Goal: Task Accomplishment & Management: Use online tool/utility

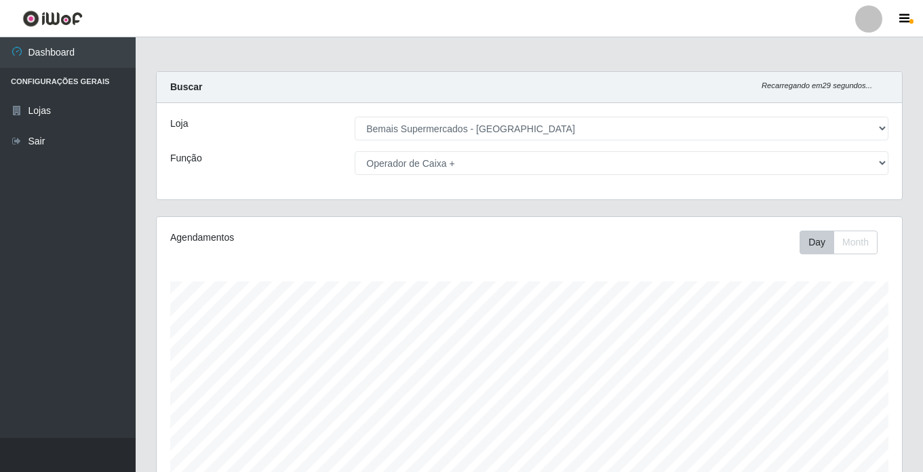
select select "250"
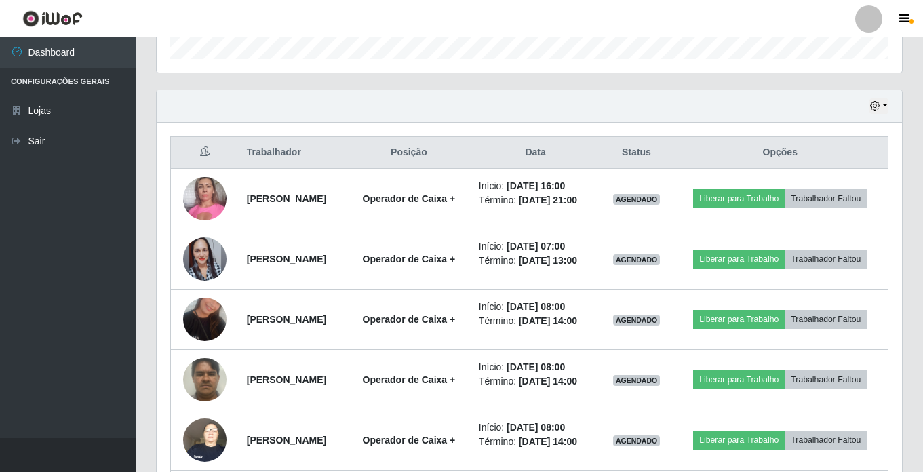
scroll to position [403, 0]
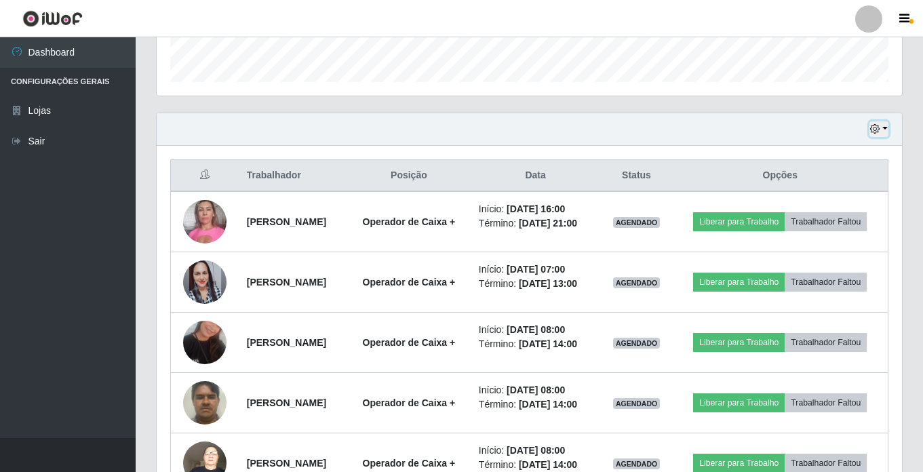
click at [875, 129] on icon "button" at bounding box center [874, 128] width 9 height 9
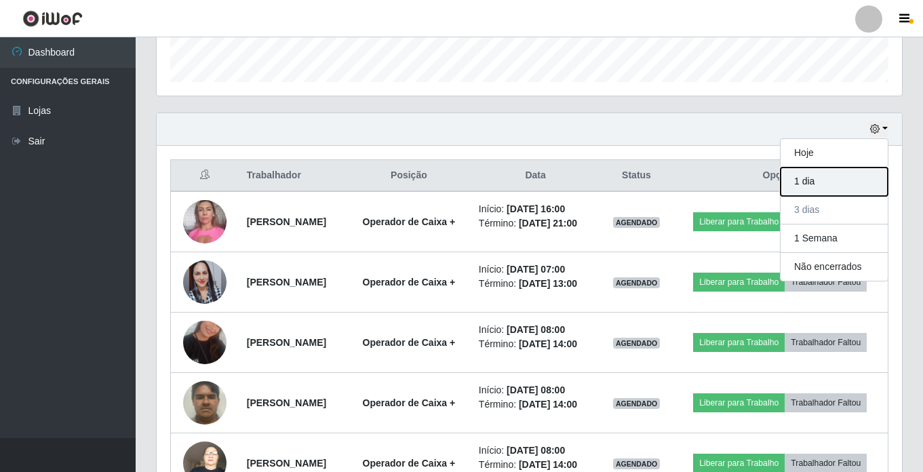
click at [835, 178] on button "1 dia" at bounding box center [833, 181] width 107 height 28
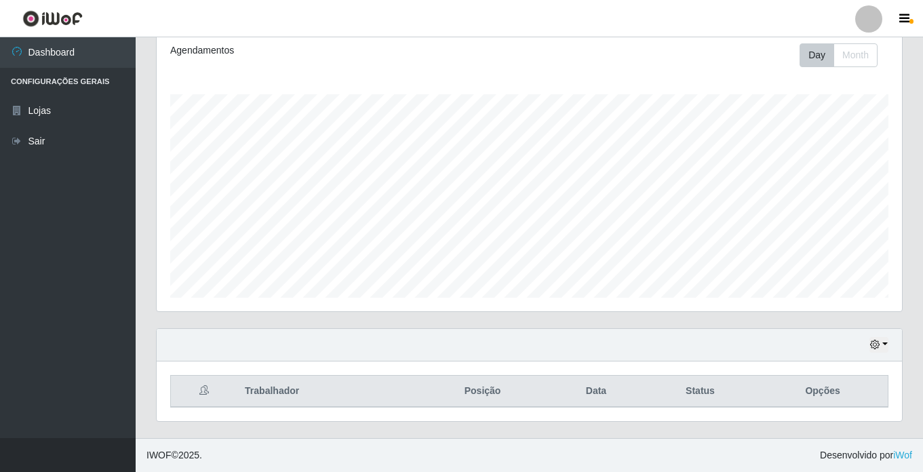
scroll to position [247, 0]
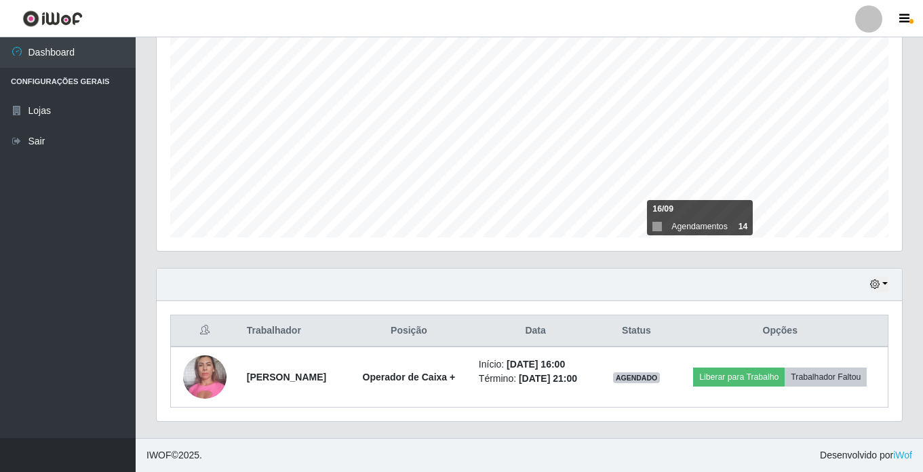
click at [525, 286] on div "Hoje 1 dia 3 dias 1 Semana Não encerrados" at bounding box center [529, 285] width 745 height 33
click at [757, 259] on div "Agendamentos Day Month 16/09 Agendamentos 14" at bounding box center [529, 118] width 767 height 299
drag, startPoint x: 757, startPoint y: 259, endPoint x: 640, endPoint y: 275, distance: 117.7
click at [640, 275] on div "Hoje 1 dia 3 dias 1 Semana Não encerrados" at bounding box center [529, 285] width 745 height 33
click at [635, 262] on div "Agendamentos Day Month 16/09 Agendamentos 14" at bounding box center [529, 118] width 767 height 299
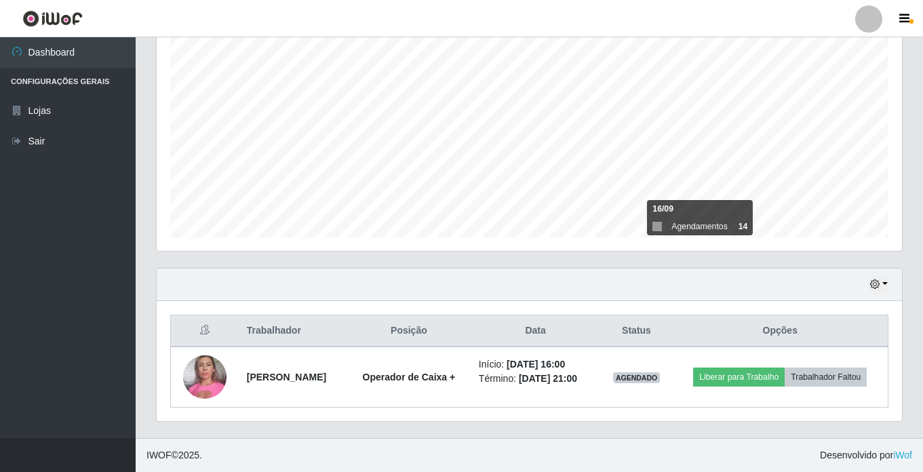
drag, startPoint x: 635, startPoint y: 262, endPoint x: 622, endPoint y: 258, distance: 13.3
click at [622, 258] on div "Agendamentos Day Month 16/09 Agendamentos 14" at bounding box center [529, 118] width 767 height 299
click at [878, 280] on icon "button" at bounding box center [874, 283] width 9 height 9
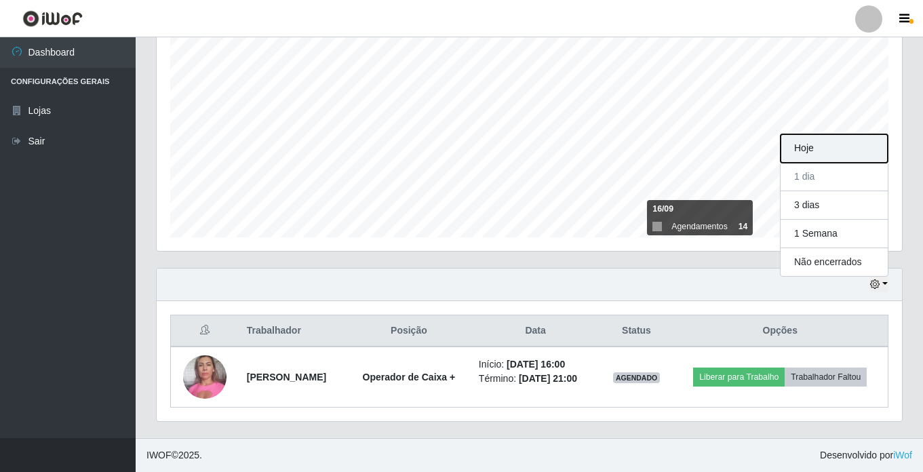
click at [814, 150] on button "Hoje" at bounding box center [833, 148] width 107 height 28
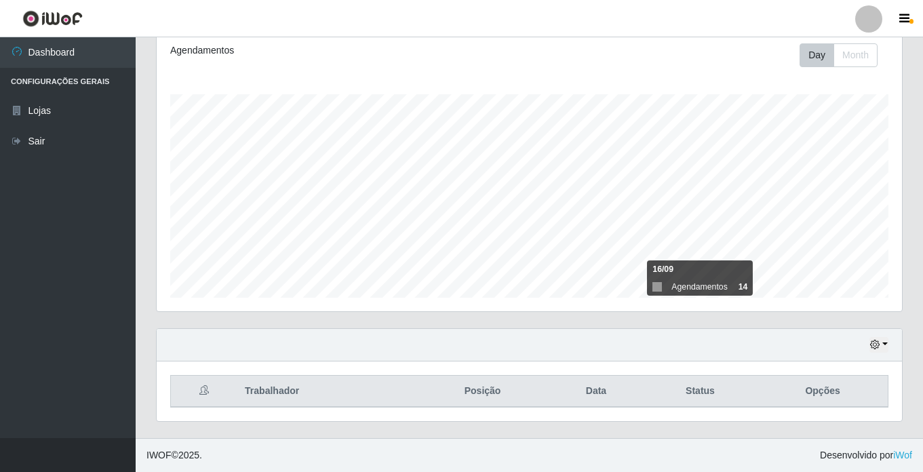
scroll to position [187, 0]
click at [881, 347] on button "button" at bounding box center [878, 345] width 19 height 16
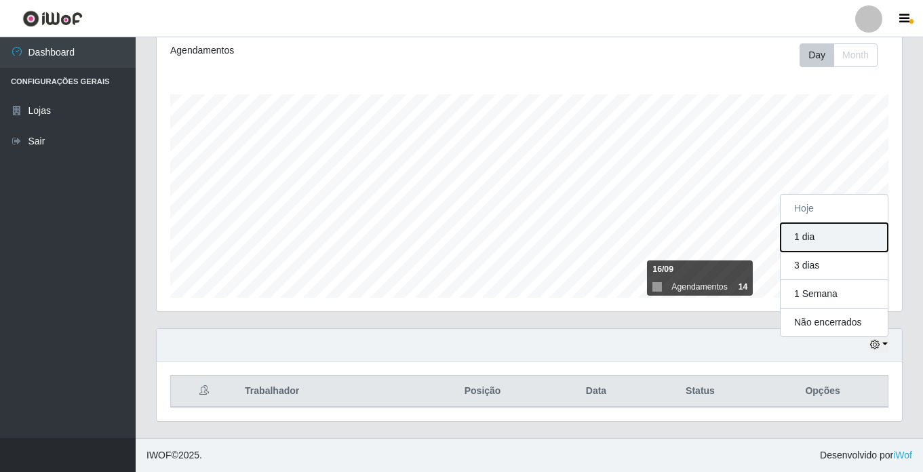
click at [831, 227] on button "1 dia" at bounding box center [833, 237] width 107 height 28
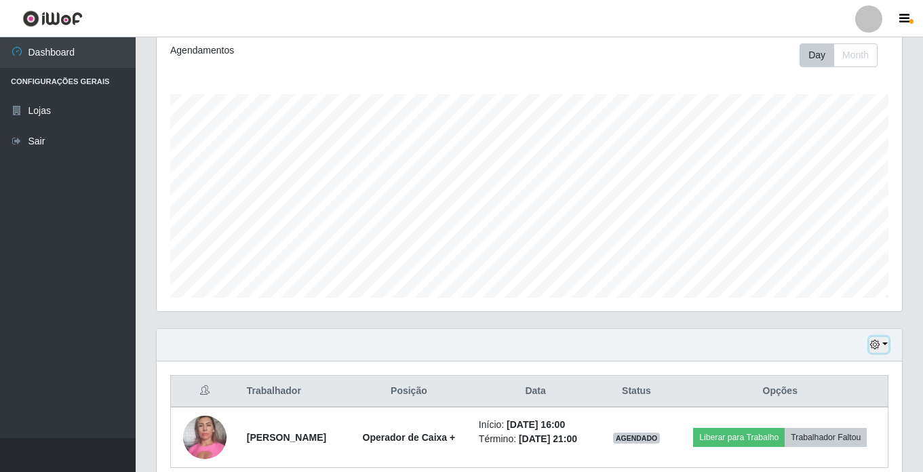
click at [875, 343] on icon "button" at bounding box center [874, 344] width 9 height 9
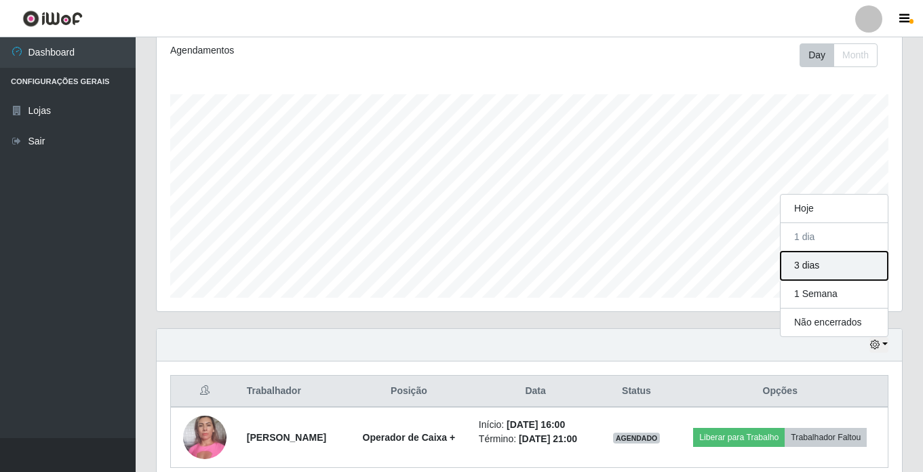
click at [820, 261] on button "3 dias" at bounding box center [833, 266] width 107 height 28
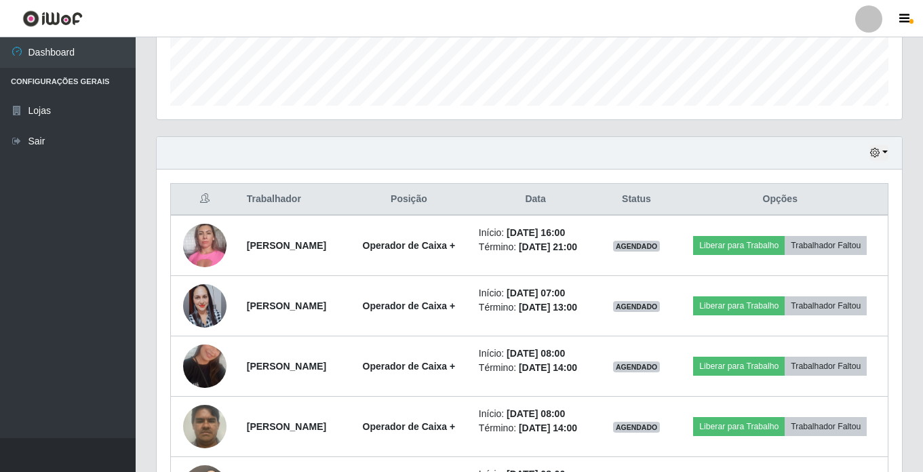
scroll to position [350, 0]
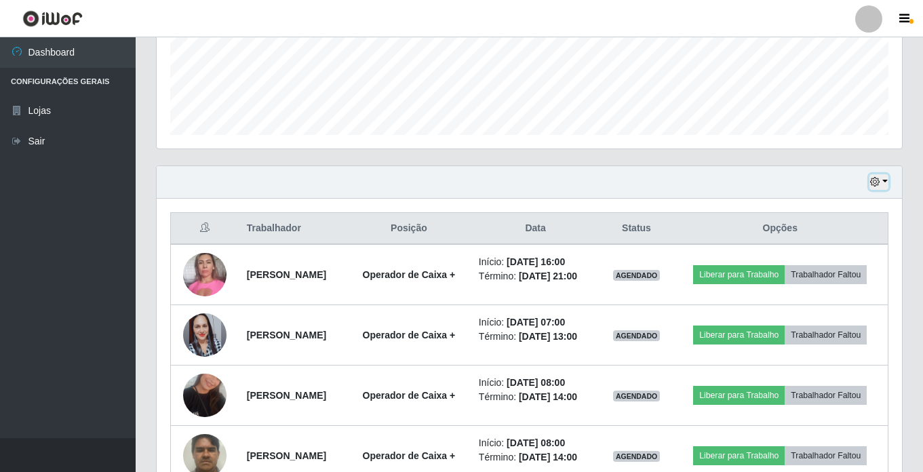
click at [884, 180] on button "button" at bounding box center [878, 182] width 19 height 16
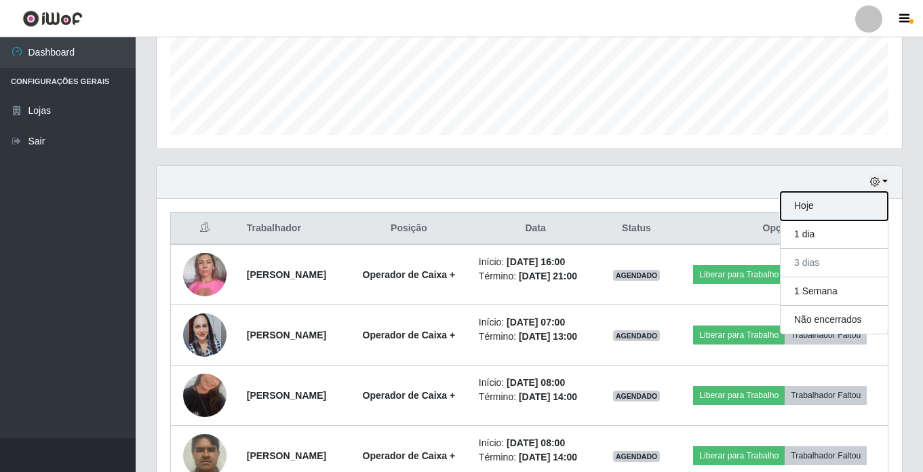
click at [841, 204] on button "Hoje" at bounding box center [833, 206] width 107 height 28
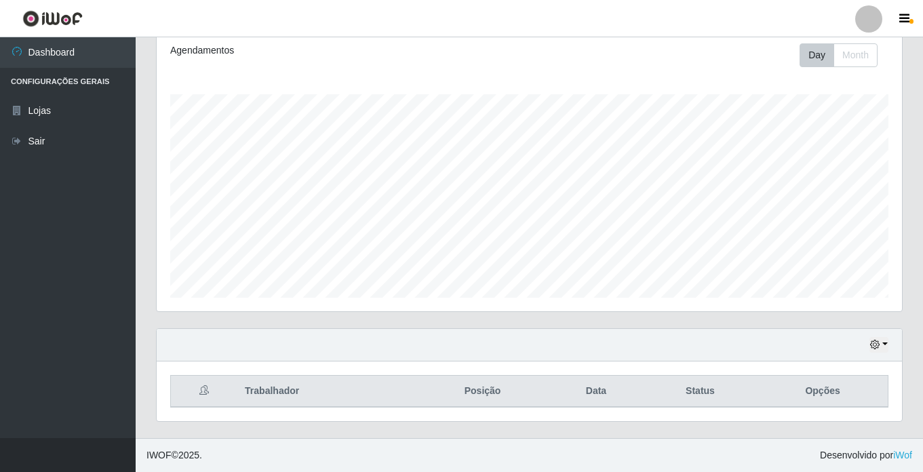
click at [914, 259] on div "Carregando... Buscar Recarregando em 8 segundos... Loja [Selecione...] Bemais S…" at bounding box center [529, 161] width 787 height 554
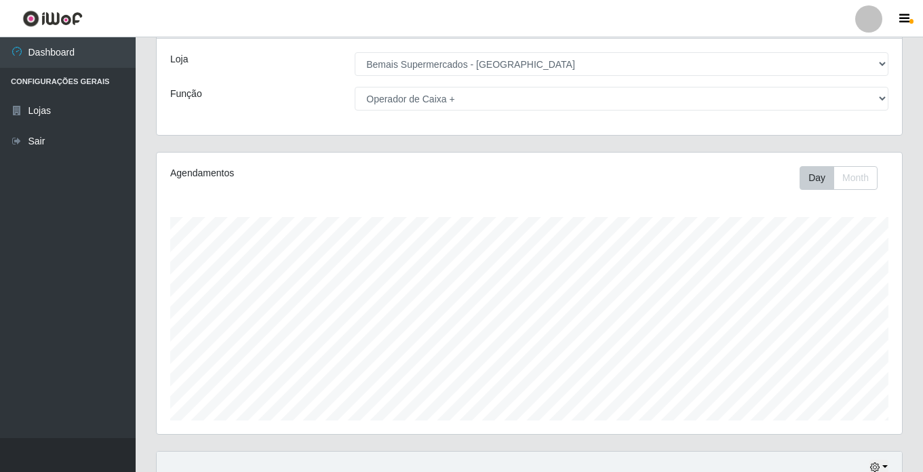
scroll to position [0, 0]
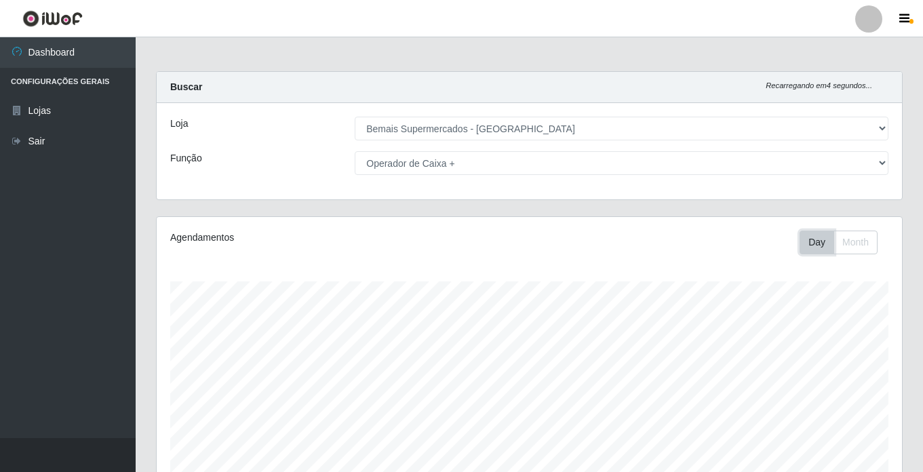
click at [820, 241] on button "Day" at bounding box center [816, 243] width 35 height 24
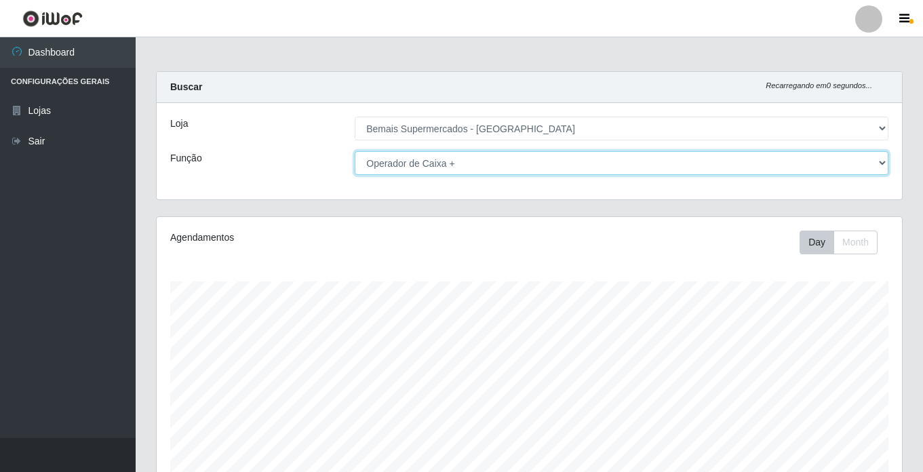
click at [702, 159] on select "[Selecione...] ASG ASG + ASG ++ Auxiliar de Estacionamento Auxiliar de Estacion…" at bounding box center [622, 163] width 534 height 24
select select "[Selecione...]"
click at [355, 151] on select "[Selecione...] ASG ASG + ASG ++ Auxiliar de Estacionamento Auxiliar de Estacion…" at bounding box center [622, 163] width 534 height 24
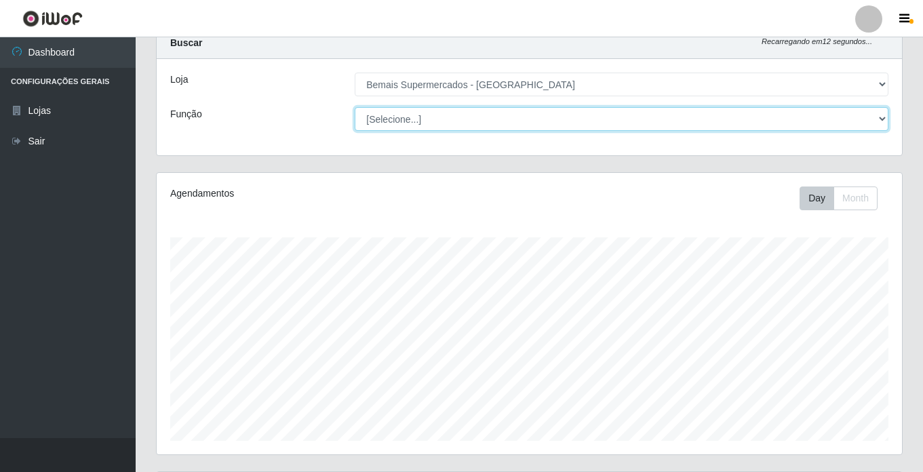
scroll to position [68, 0]
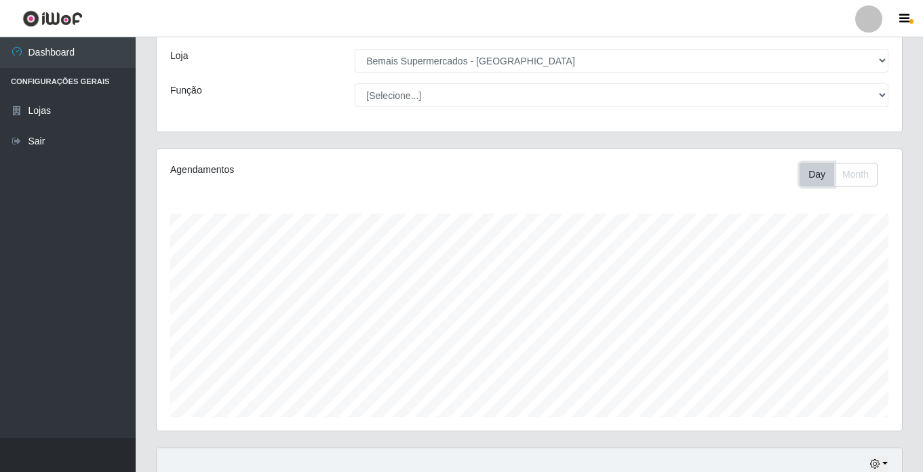
click at [804, 178] on button "Day" at bounding box center [816, 175] width 35 height 24
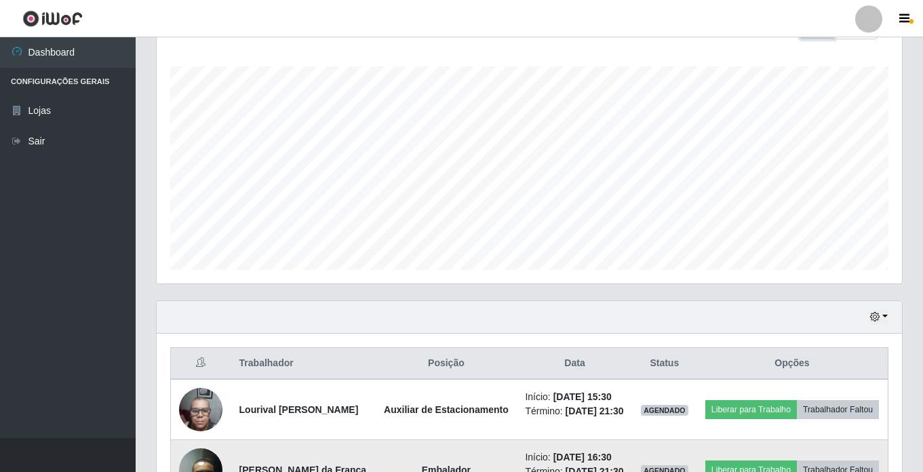
scroll to position [407, 0]
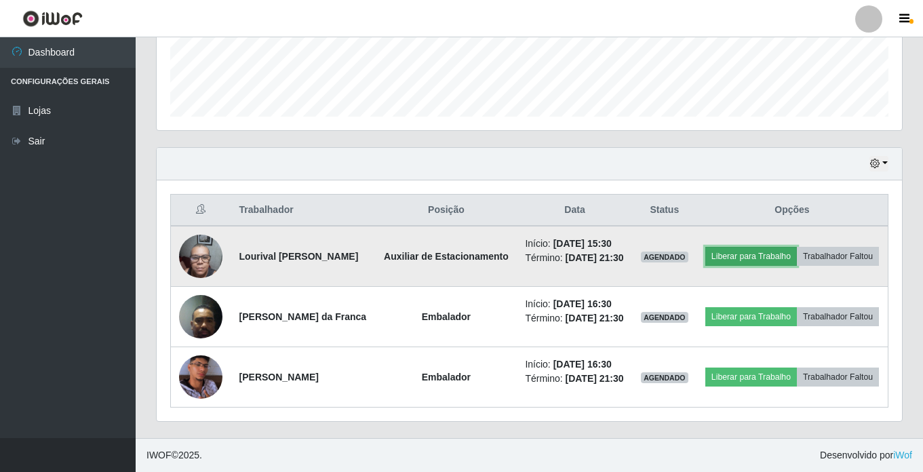
click at [768, 247] on button "Liberar para Trabalho" at bounding box center [751, 256] width 92 height 19
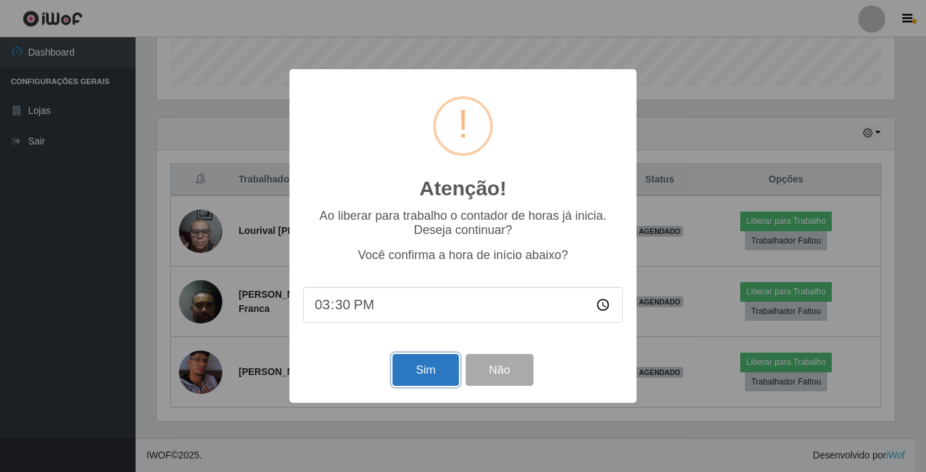
click at [419, 370] on button "Sim" at bounding box center [426, 370] width 66 height 32
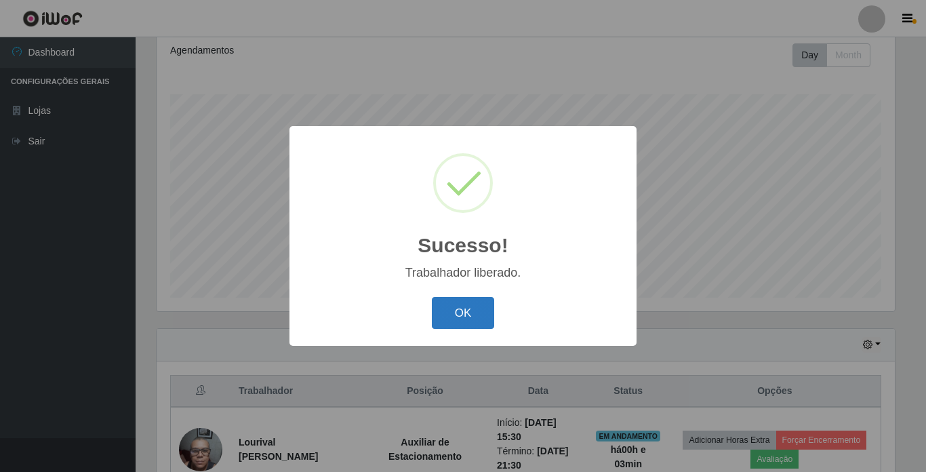
click at [452, 315] on button "OK" at bounding box center [463, 313] width 63 height 32
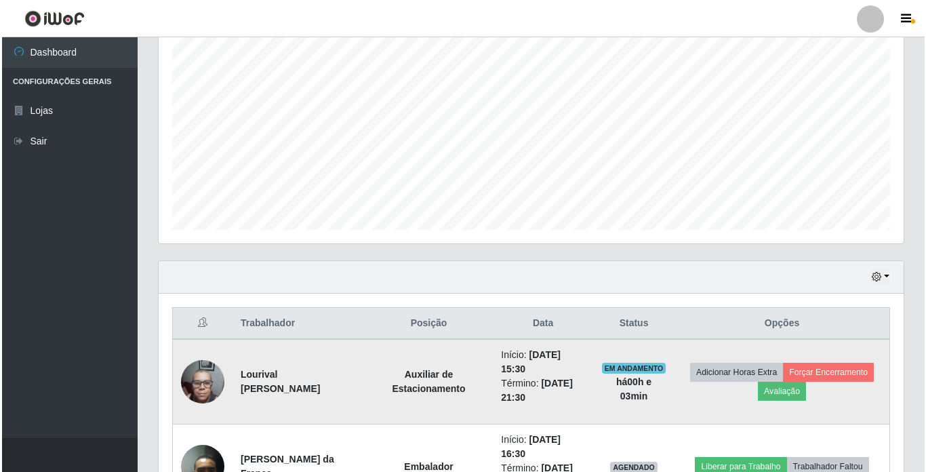
scroll to position [441, 0]
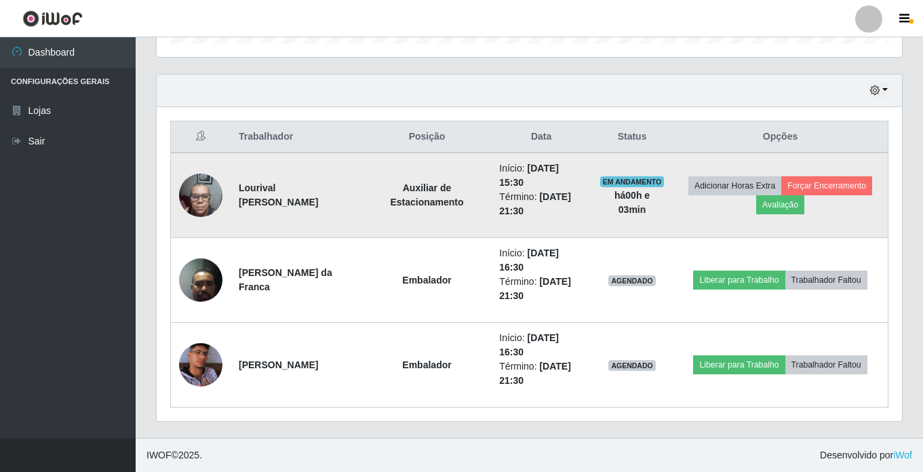
click at [195, 198] on img at bounding box center [200, 195] width 43 height 58
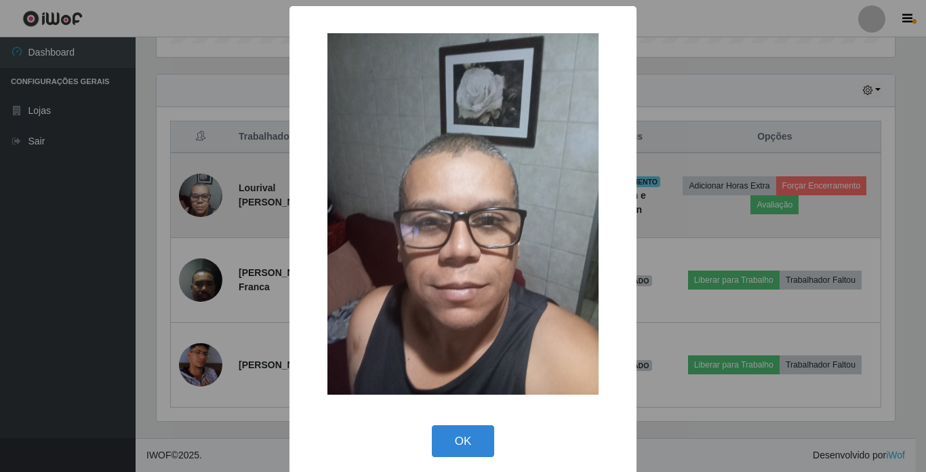
click at [195, 198] on div "× OK Cancel" at bounding box center [463, 236] width 926 height 472
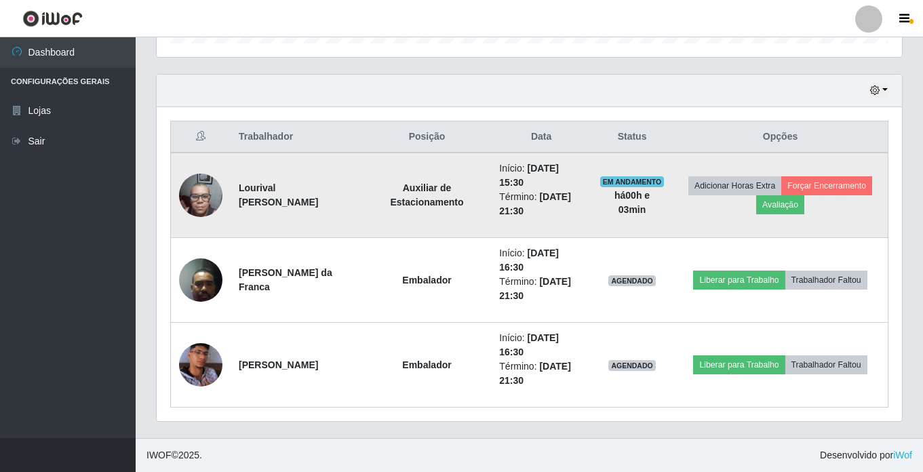
scroll to position [281, 745]
